Goal: Task Accomplishment & Management: Use online tool/utility

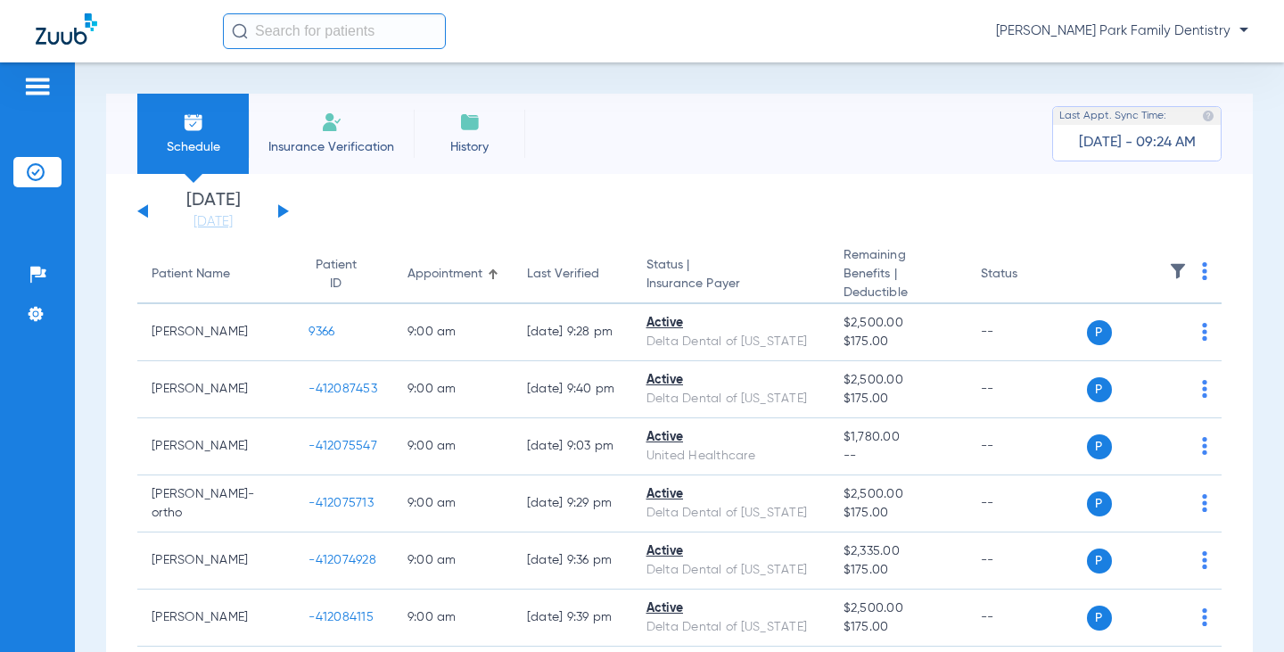
click at [276, 206] on div "[DATE] [DATE] [DATE] [DATE] [DATE] [DATE] [DATE] [DATE] [DATE] [DATE] [DATE] [D…" at bounding box center [213, 211] width 152 height 39
click at [283, 210] on button at bounding box center [283, 210] width 11 height 13
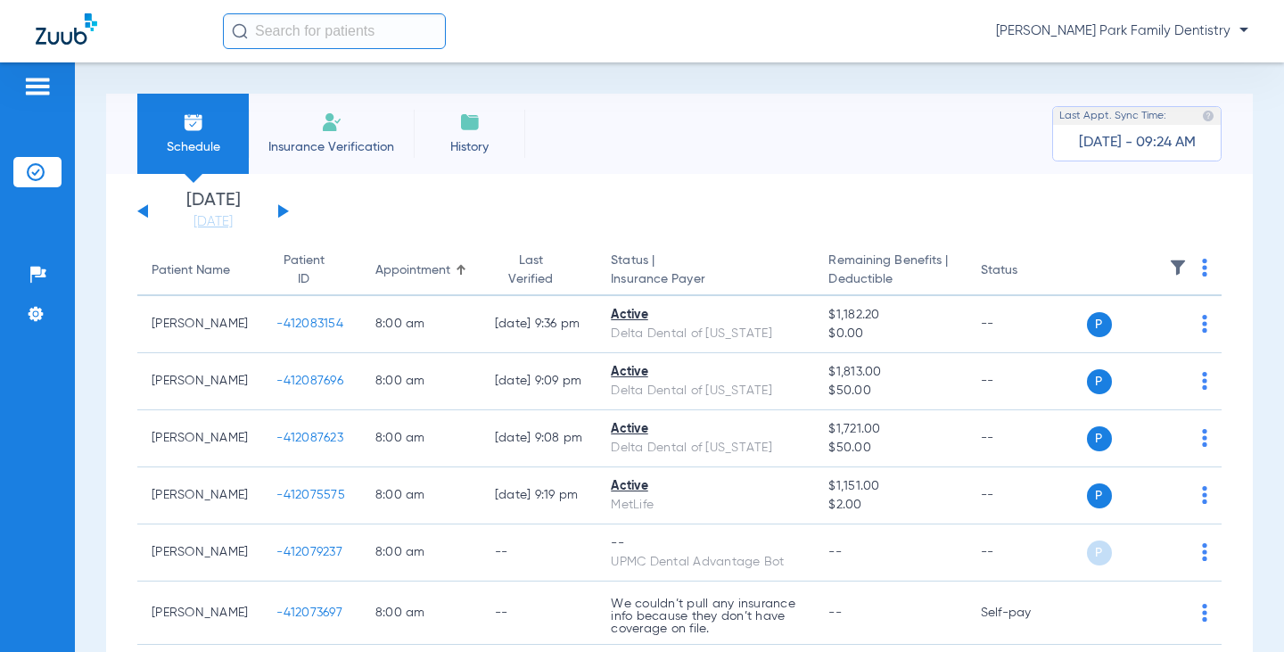
click at [1169, 274] on img at bounding box center [1178, 268] width 18 height 18
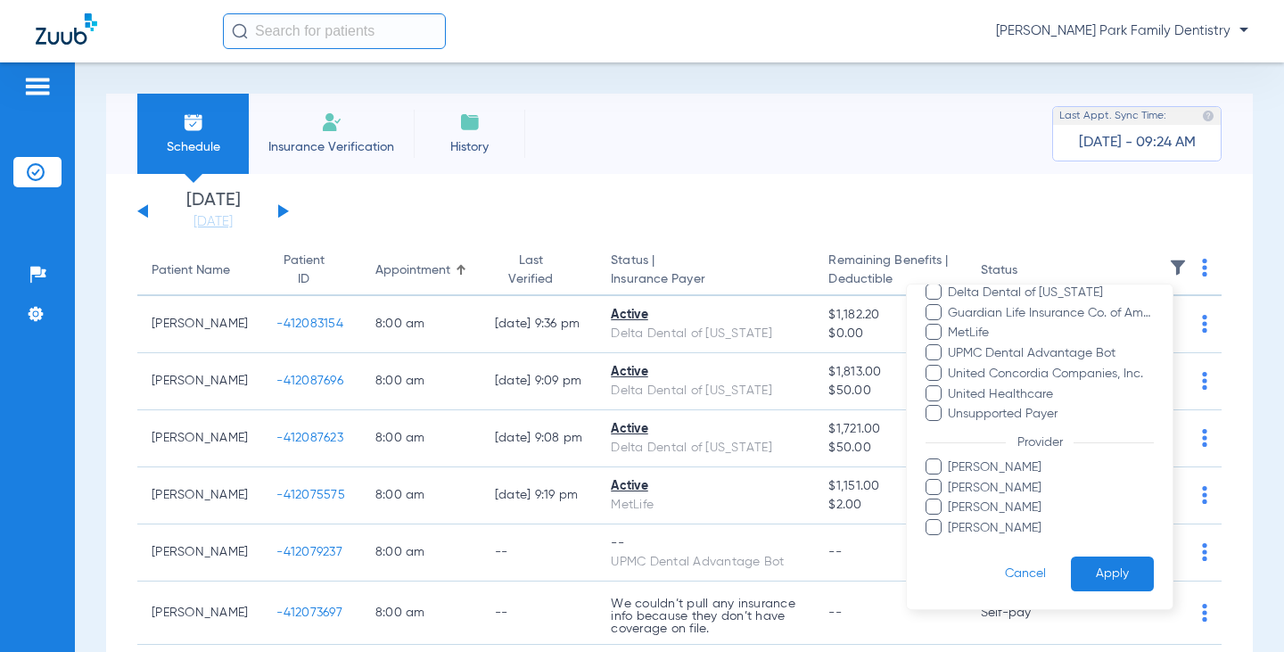
scroll to position [366, 0]
click at [1013, 527] on span "[PERSON_NAME]" at bounding box center [1050, 527] width 207 height 19
click at [951, 540] on input "[PERSON_NAME]" at bounding box center [951, 540] width 0 height 0
click at [1023, 532] on span "[PERSON_NAME]" at bounding box center [1050, 527] width 207 height 19
click at [951, 540] on input "[PERSON_NAME]" at bounding box center [951, 540] width 0 height 0
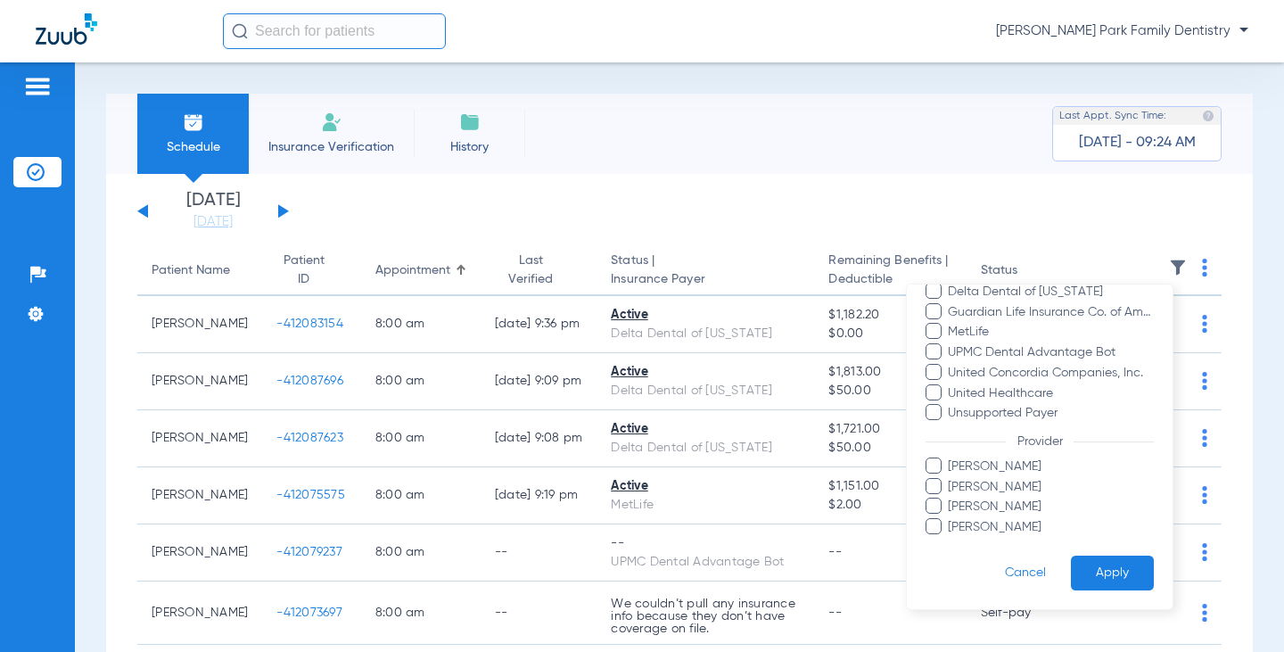
click at [1016, 506] on span "[PERSON_NAME]" at bounding box center [1050, 507] width 207 height 19
click at [951, 519] on input "[PERSON_NAME]" at bounding box center [951, 519] width 0 height 0
click at [1086, 558] on button "Apply" at bounding box center [1112, 573] width 83 height 35
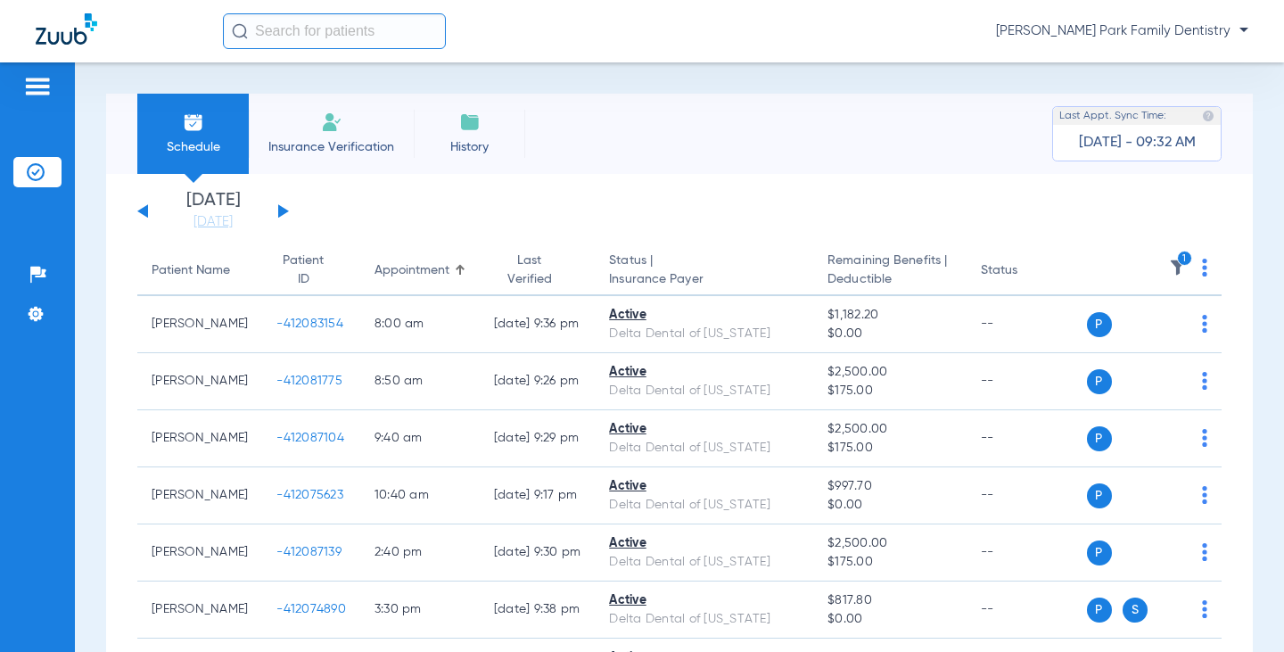
click at [1169, 268] on img at bounding box center [1178, 268] width 18 height 18
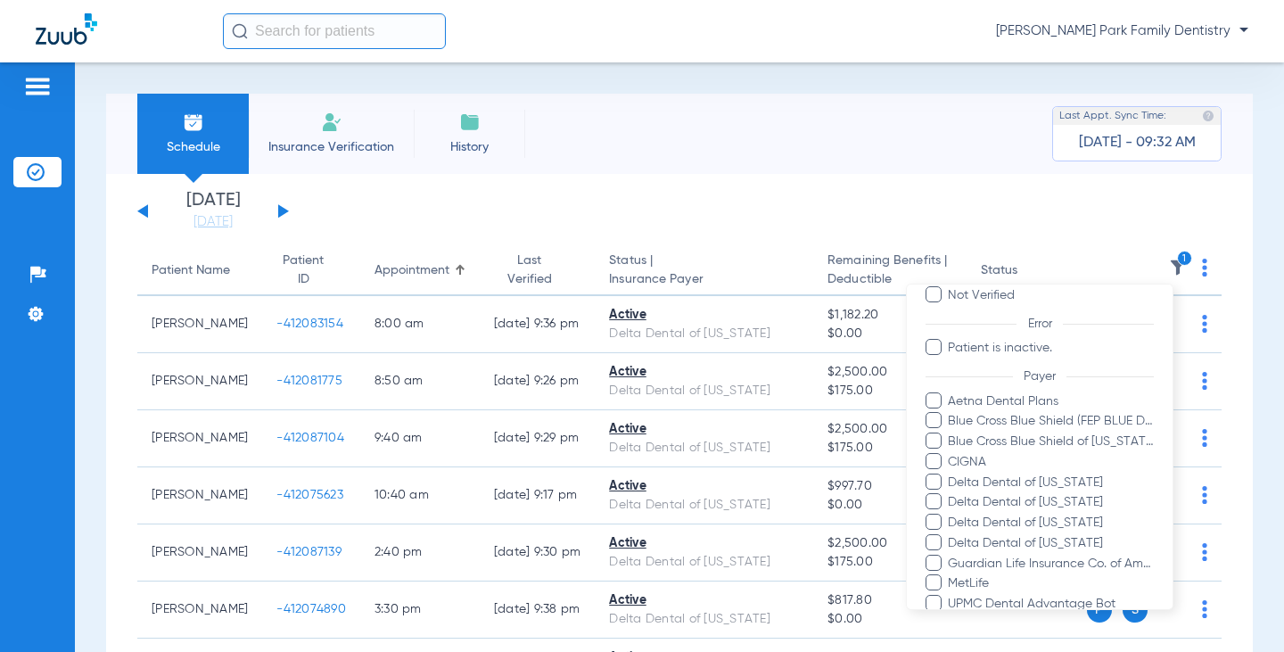
scroll to position [357, 0]
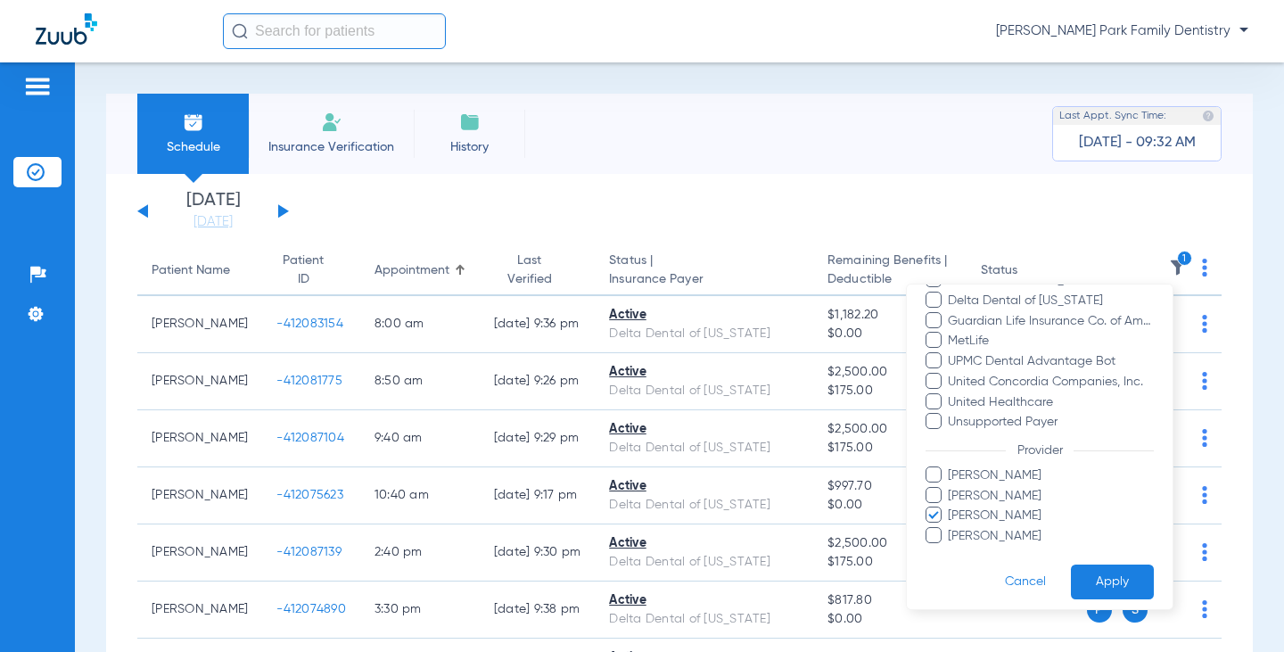
click at [980, 515] on span "[PERSON_NAME]" at bounding box center [1050, 516] width 207 height 19
click at [951, 528] on input "[PERSON_NAME]" at bounding box center [951, 528] width 0 height 0
click at [985, 466] on span "[PERSON_NAME]" at bounding box center [1050, 475] width 207 height 19
click at [951, 488] on input "[PERSON_NAME]" at bounding box center [951, 488] width 0 height 0
click at [1086, 582] on button "Apply" at bounding box center [1112, 582] width 83 height 35
